Goal: Information Seeking & Learning: Learn about a topic

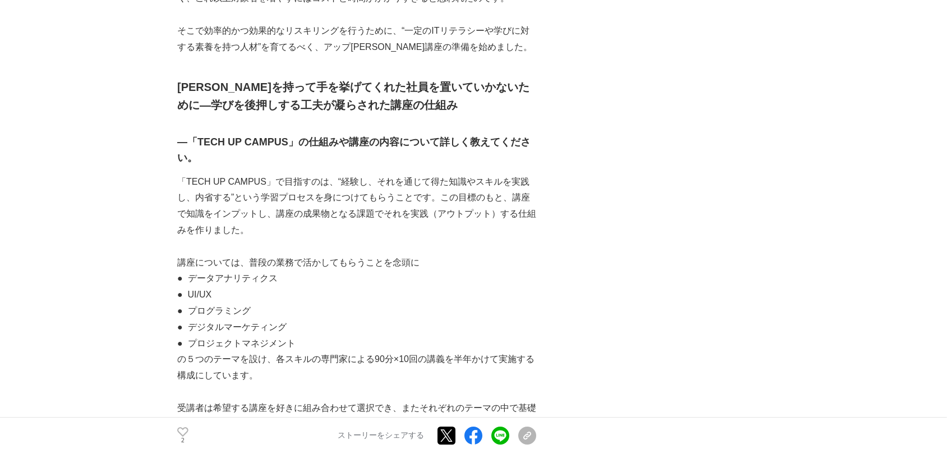
scroll to position [1661, 0]
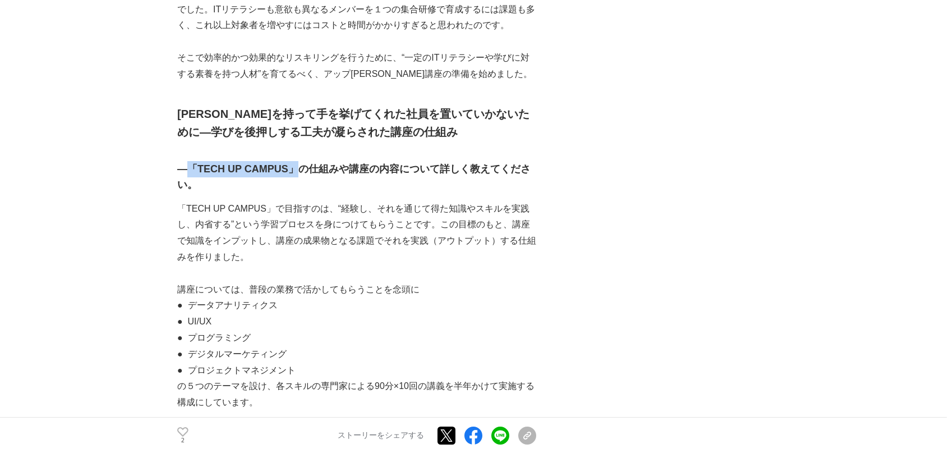
drag, startPoint x: 296, startPoint y: 168, endPoint x: 190, endPoint y: 168, distance: 106.0
click at [190, 168] on strong "―「TECH UP CAMPUS」の仕組みや講座の内容について詳しく教えてください。" at bounding box center [353, 176] width 353 height 27
copy strong "「TECH UP CAMPUS」"
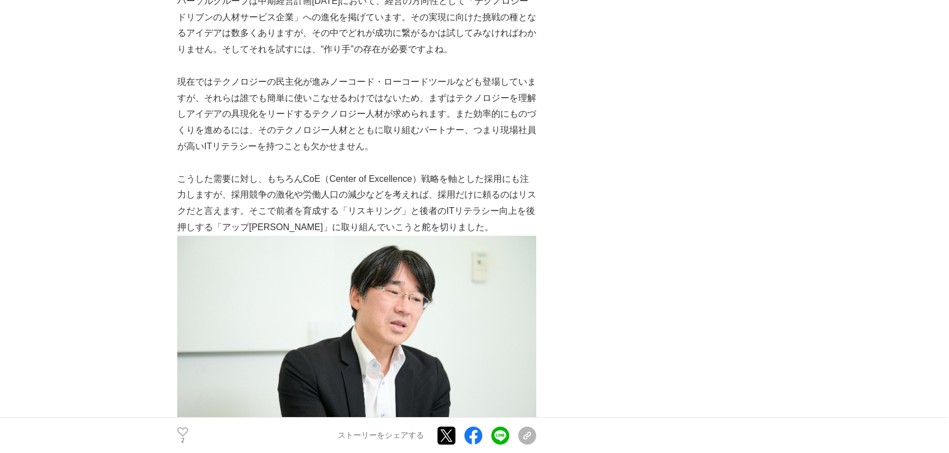
scroll to position [878, 0]
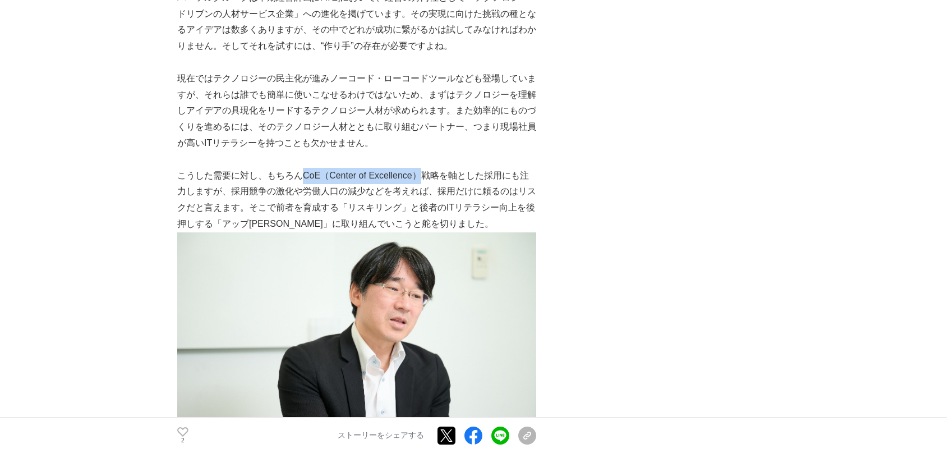
drag, startPoint x: 421, startPoint y: 175, endPoint x: 304, endPoint y: 172, distance: 116.7
click at [304, 172] on p "こうした需要に対し、もちろんCoE（Center of Excellence）戦略を軸とした採用にも注力しますが、採用競争の激化や労働人口の減少などを考えれば…" at bounding box center [356, 200] width 359 height 64
copy p "CoE（Center of Excellence）"
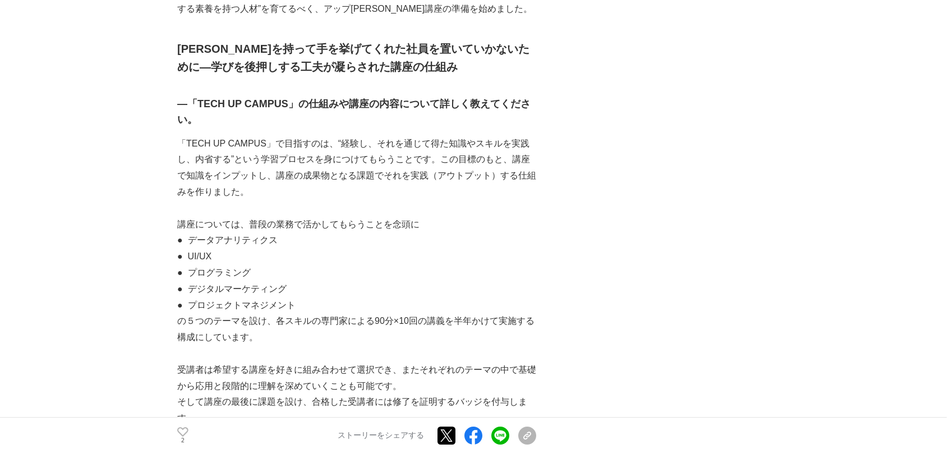
scroll to position [1729, 0]
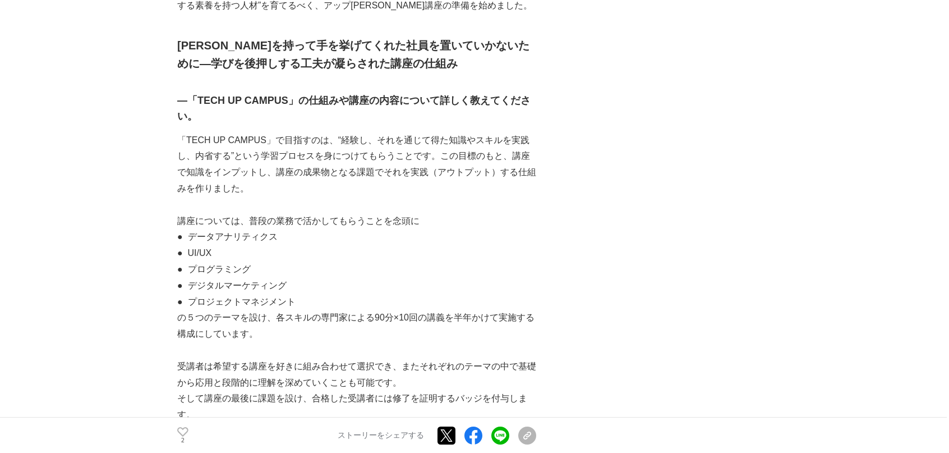
drag, startPoint x: 196, startPoint y: 237, endPoint x: 311, endPoint y: 306, distance: 133.6
copy div "データアナリティクス 　● UI/UX 　● プログラミング 　● デジタルマーケティング 　● プロジェクトマネジメント"
click at [305, 335] on p "の５つのテーマを設け、各スキルの専門家による90分×10回の講義を半年かけて実施する構成にしています。" at bounding box center [356, 326] width 359 height 33
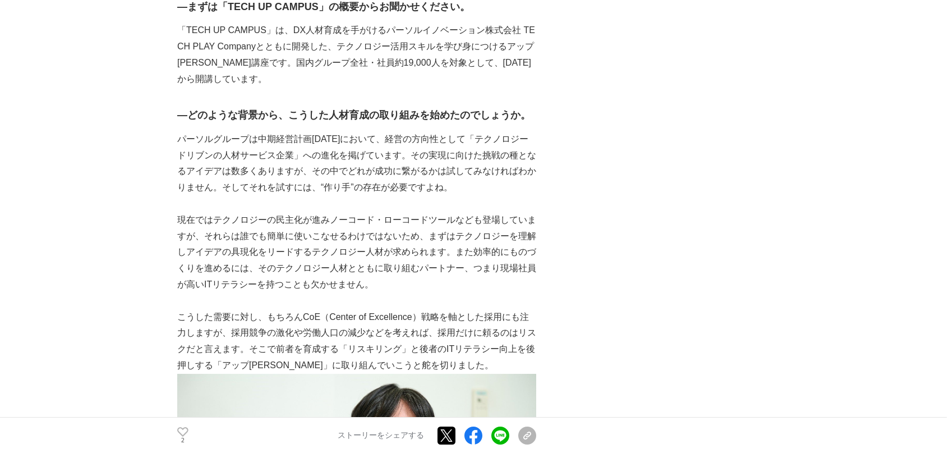
scroll to position [740, 0]
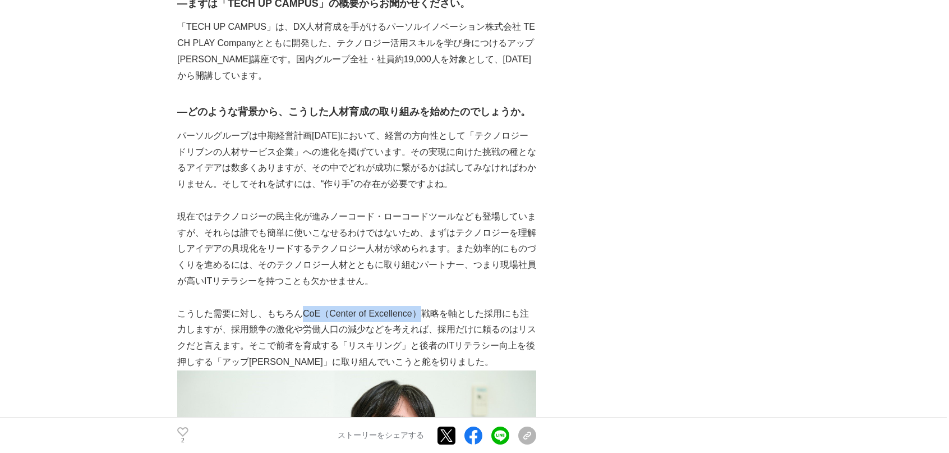
drag, startPoint x: 421, startPoint y: 313, endPoint x: 303, endPoint y: 313, distance: 117.2
click at [303, 313] on p "こうした需要に対し、もちろんCoE（Center of Excellence）戦略を軸とした採用にも注力しますが、採用競争の激化や労働人口の減少などを考えれば…" at bounding box center [356, 338] width 359 height 64
copy p "CoE（Center of Excellence）"
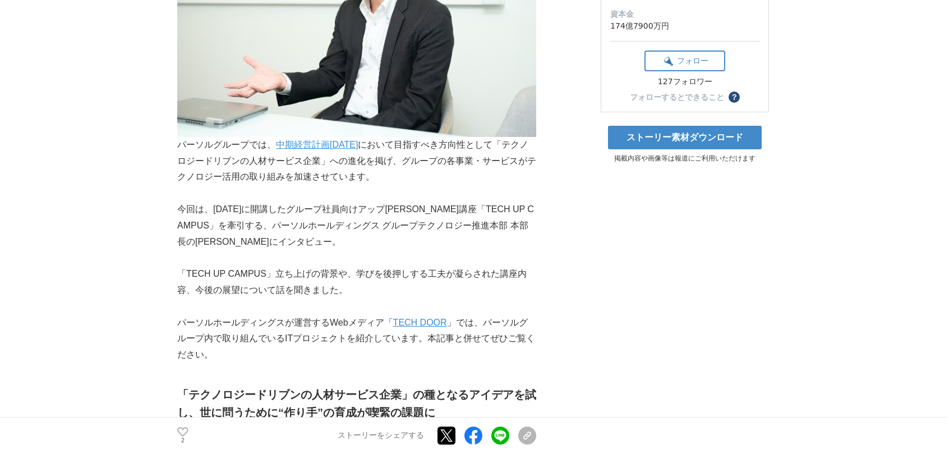
scroll to position [237, 0]
